Goal: Task Accomplishment & Management: Manage account settings

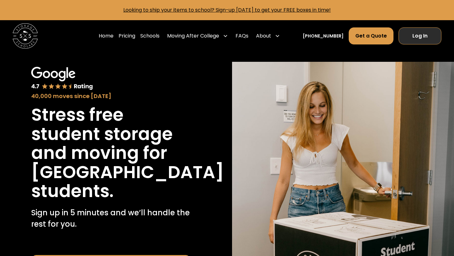
click at [411, 34] on link "Log In" at bounding box center [419, 35] width 43 height 17
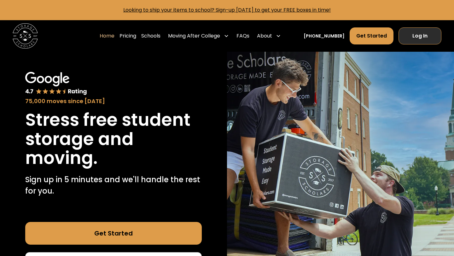
click at [406, 40] on link "Log In" at bounding box center [419, 35] width 43 height 17
